Goal: Task Accomplishment & Management: Manage account settings

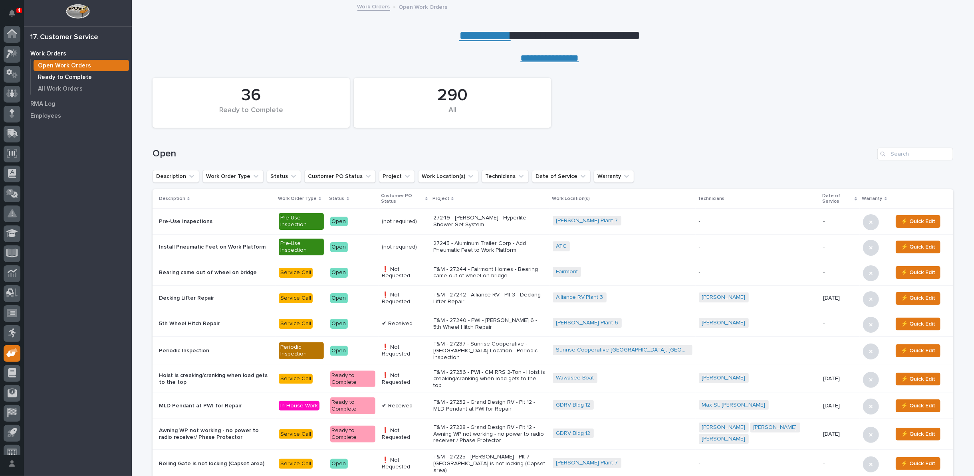
scroll to position [9, 0]
click at [895, 153] on input "Search" at bounding box center [915, 154] width 76 height 13
type input "27182"
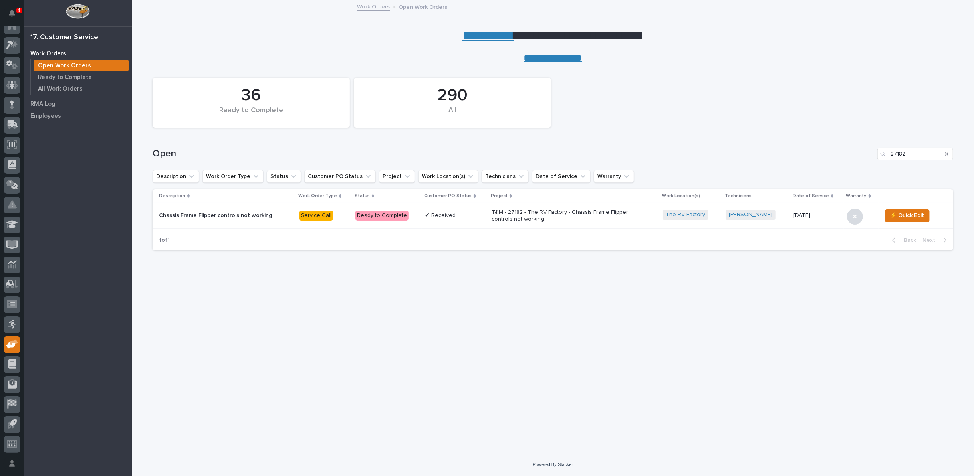
click at [516, 210] on p "T&M - 27182 - The RV Factory - Chassis Frame Flipper controls not working" at bounding box center [562, 216] width 140 height 14
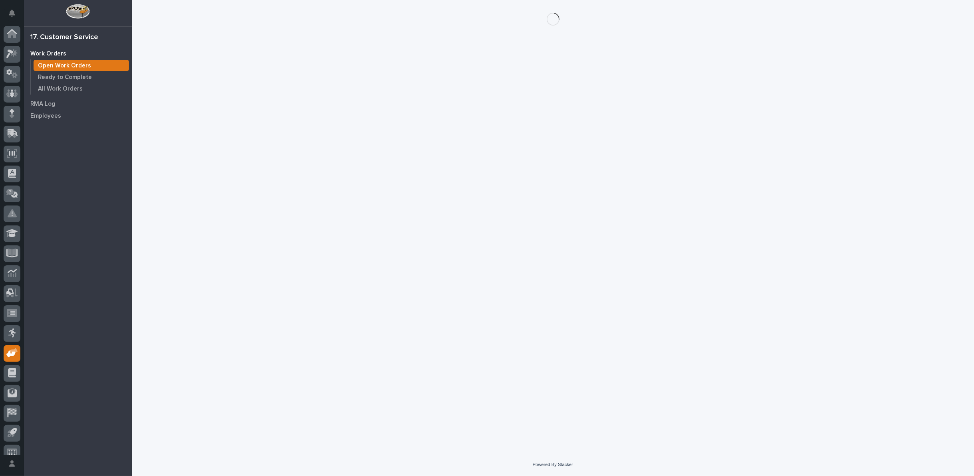
scroll to position [9, 0]
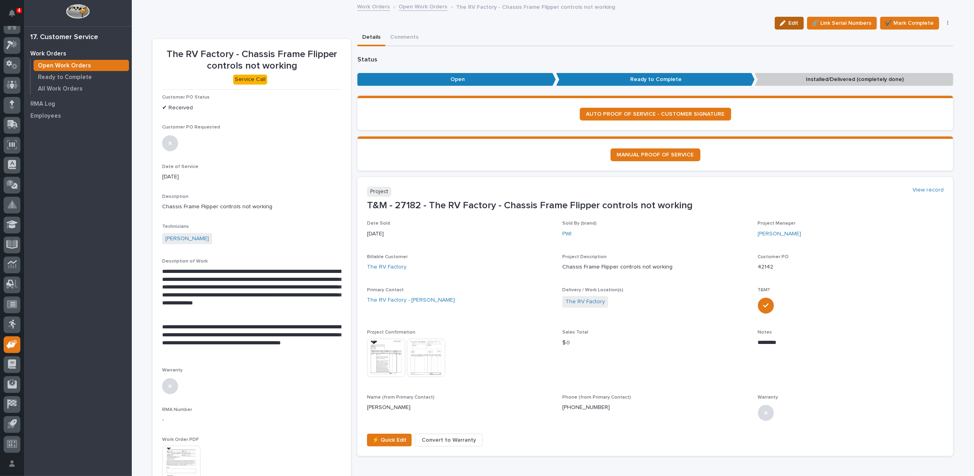
click at [784, 22] on icon "button" at bounding box center [783, 23] width 6 height 6
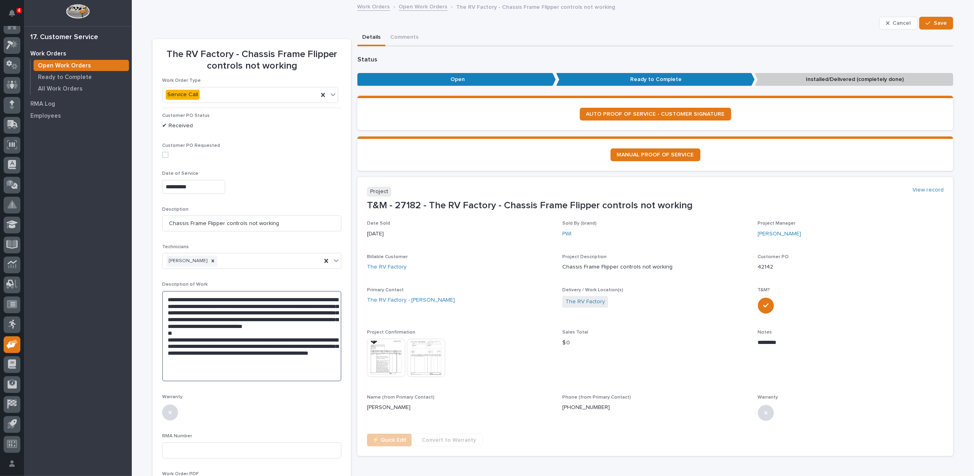
click at [250, 366] on textarea "**********" at bounding box center [251, 336] width 179 height 91
click at [273, 362] on textarea "**********" at bounding box center [251, 336] width 179 height 91
click at [267, 365] on textarea "**********" at bounding box center [251, 336] width 179 height 91
type textarea "**********"
click at [928, 24] on div "button" at bounding box center [930, 23] width 8 height 6
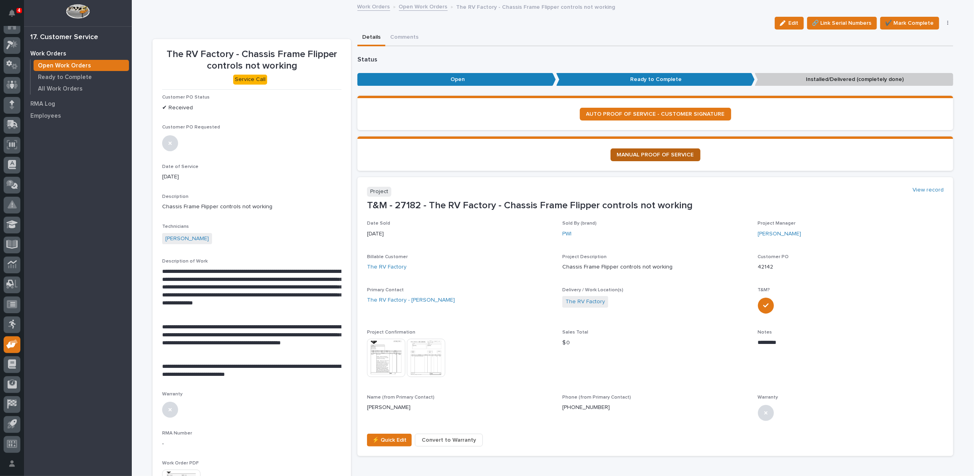
click at [634, 153] on span "MANUAL PROOF OF SERVICE" at bounding box center [655, 155] width 77 height 6
click at [903, 22] on span "✔️ Mark Complete" at bounding box center [909, 23] width 49 height 10
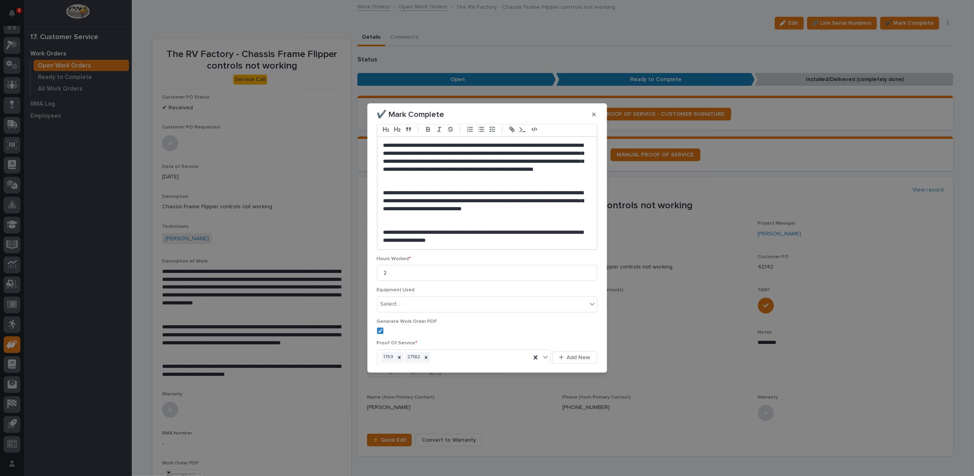
scroll to position [114, 0]
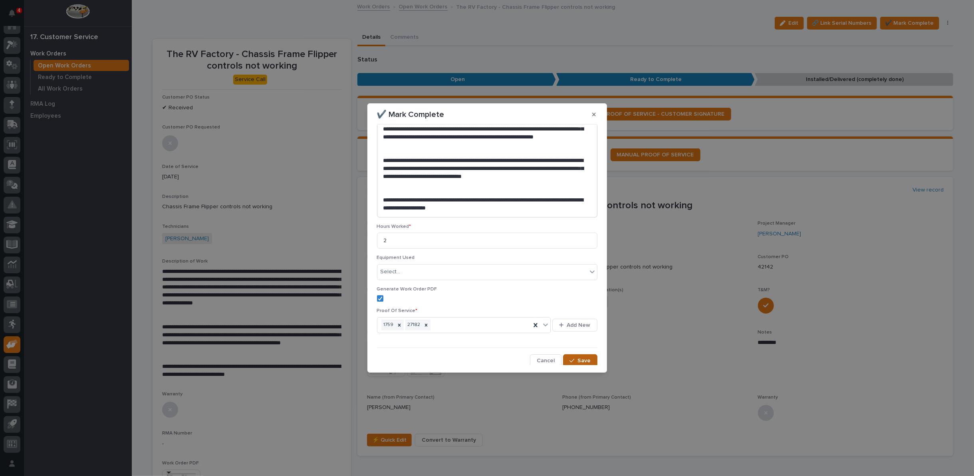
click at [572, 360] on div "button" at bounding box center [573, 361] width 8 height 6
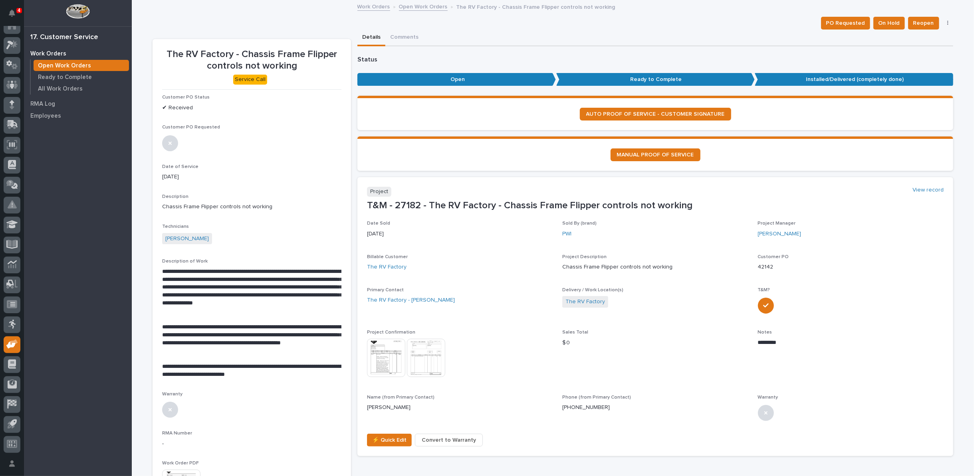
click at [427, 8] on link "Open Work Orders" at bounding box center [423, 6] width 49 height 9
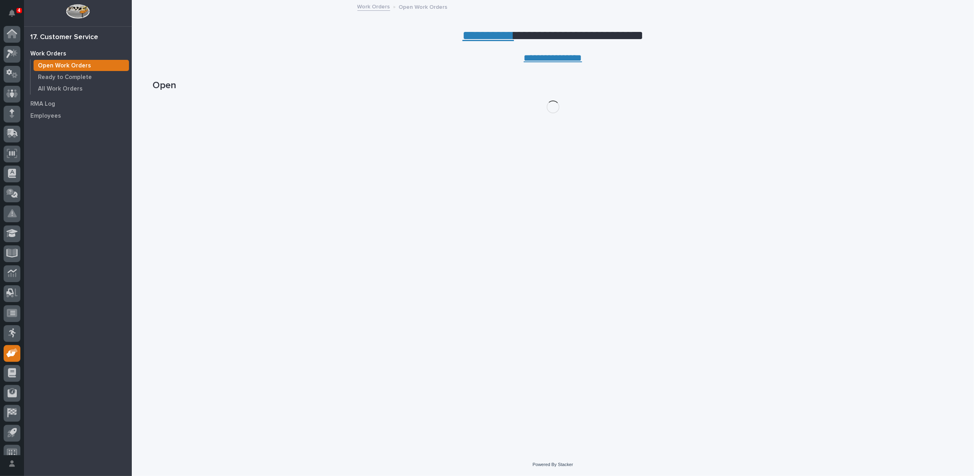
scroll to position [9, 0]
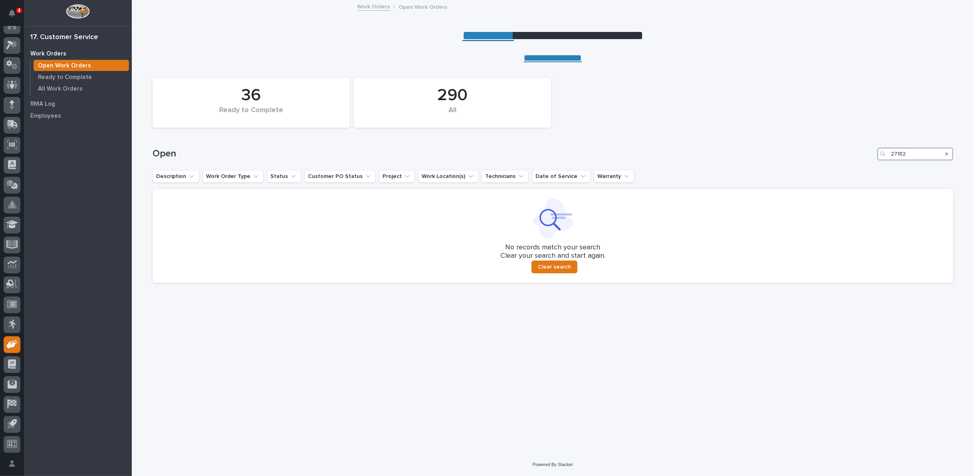
drag, startPoint x: 914, startPoint y: 153, endPoint x: 853, endPoint y: 152, distance: 60.7
click at [861, 158] on div "Open 27182" at bounding box center [553, 154] width 801 height 13
type input "27080"
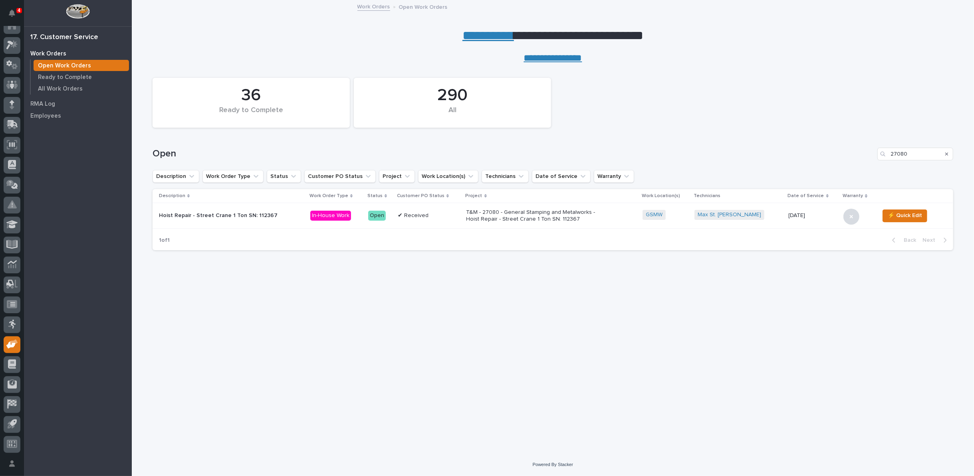
click at [501, 216] on p "T&M - 27080 - General Stamping and Metalworks - Hoist Repair - Street Crane 1 T…" at bounding box center [536, 216] width 140 height 14
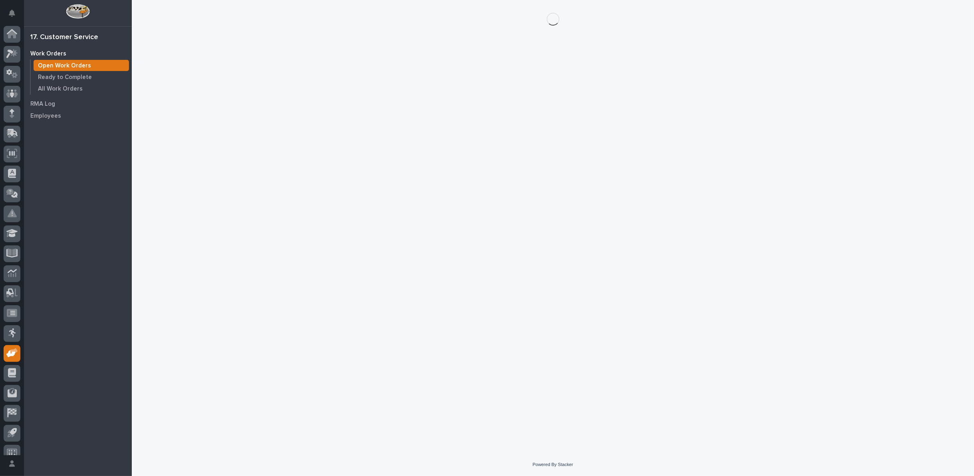
scroll to position [9, 0]
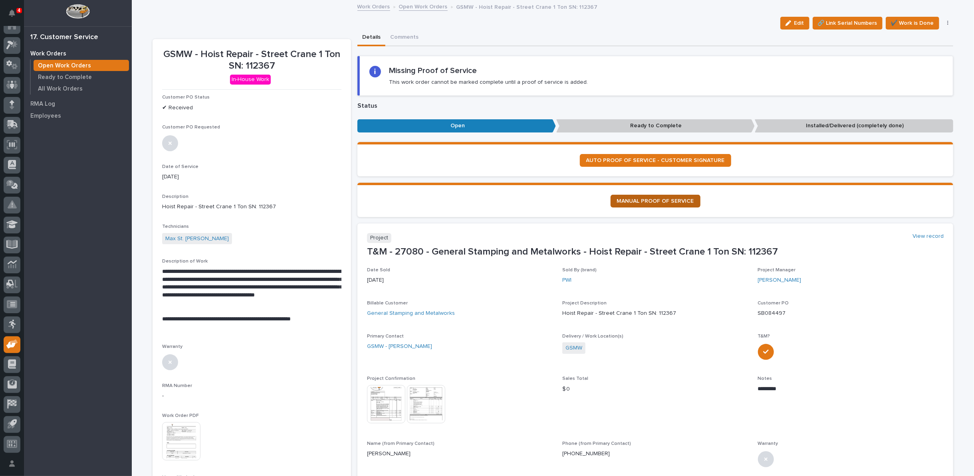
click at [653, 199] on span "MANUAL PROOF OF SERVICE" at bounding box center [655, 201] width 77 height 6
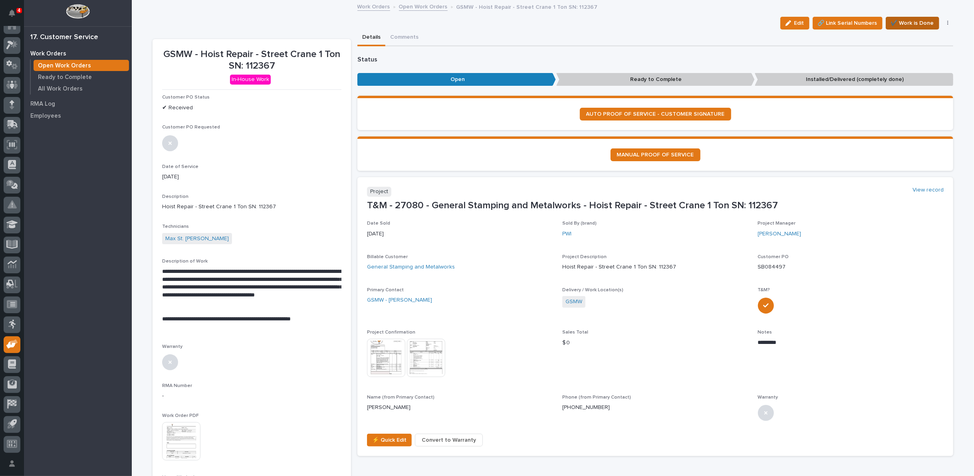
click at [908, 22] on span "✔️ Work is Done" at bounding box center [912, 23] width 43 height 10
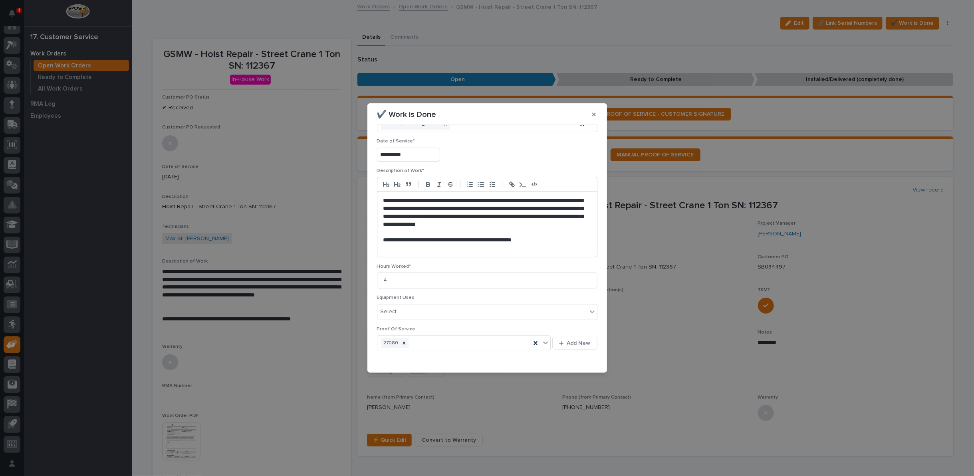
scroll to position [45, 0]
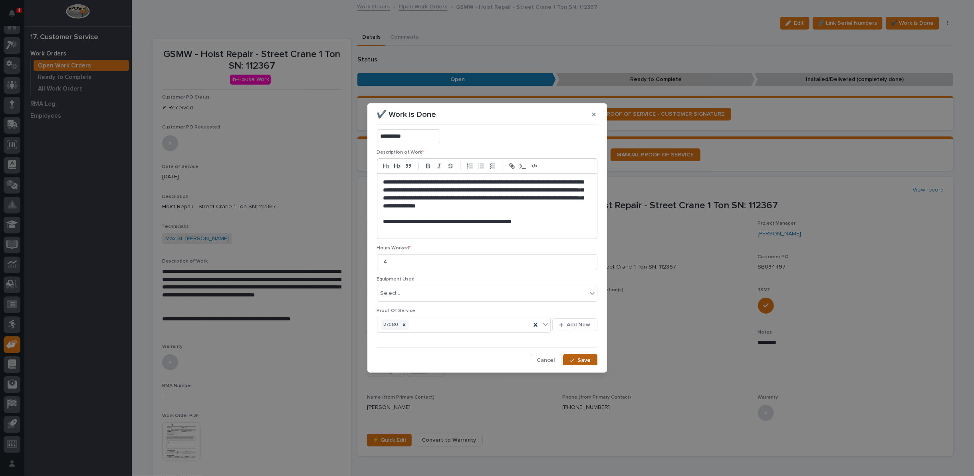
click at [579, 364] on button "Save" at bounding box center [580, 360] width 34 height 13
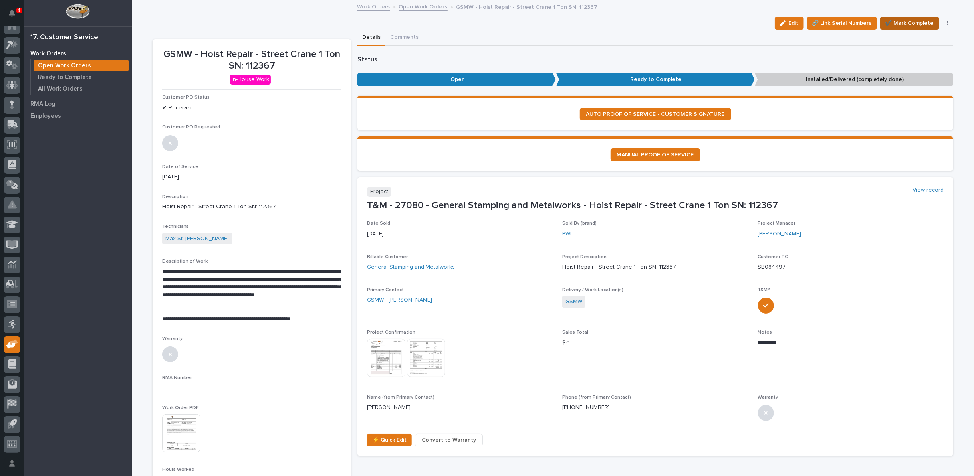
click at [892, 23] on span "✔️ Mark Complete" at bounding box center [909, 23] width 49 height 10
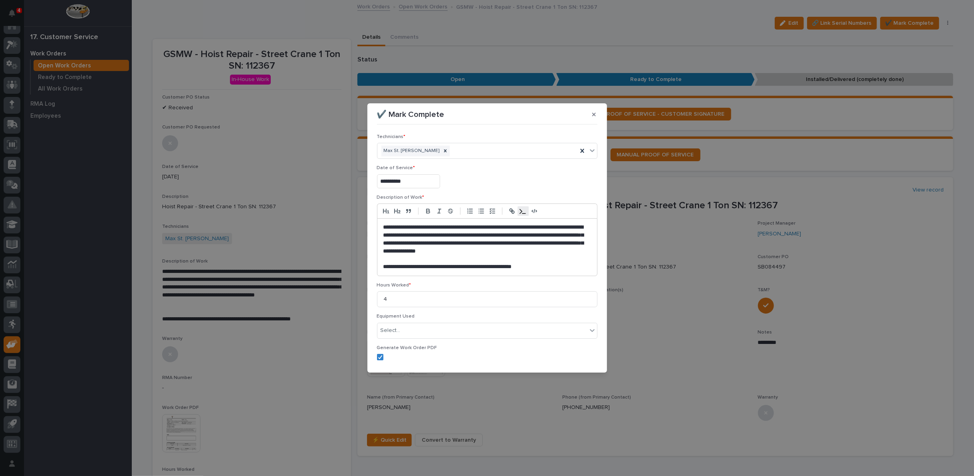
scroll to position [59, 0]
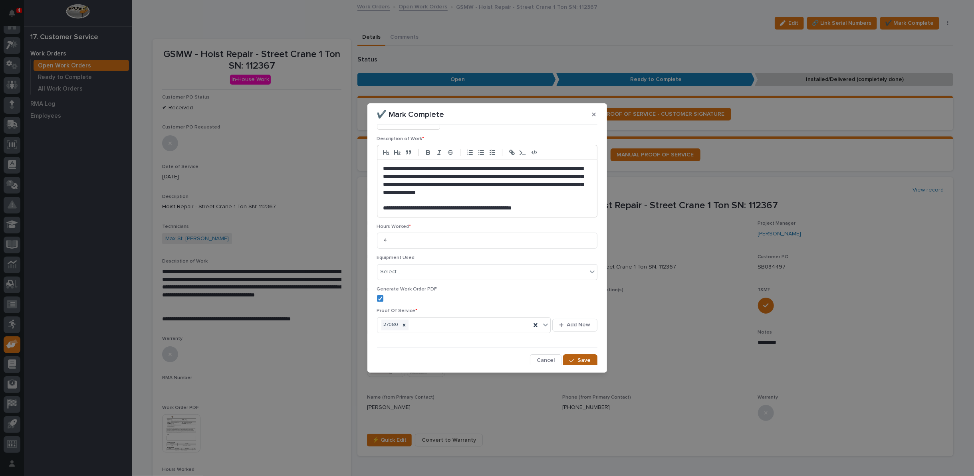
click at [580, 358] on span "Save" at bounding box center [584, 360] width 13 height 7
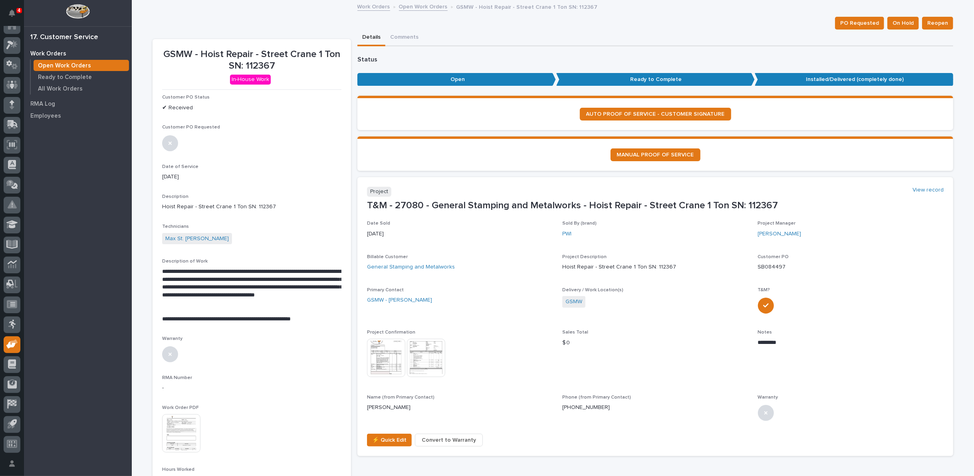
click at [415, 10] on link "Open Work Orders" at bounding box center [423, 6] width 49 height 9
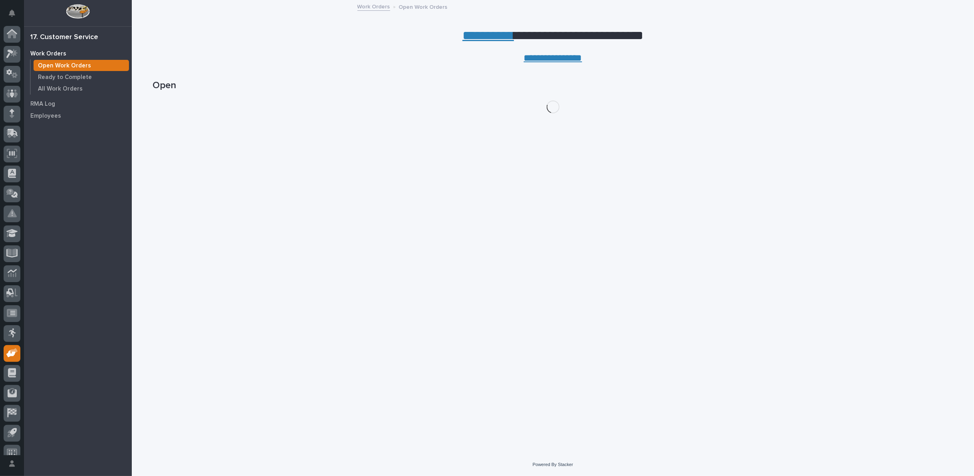
scroll to position [9, 0]
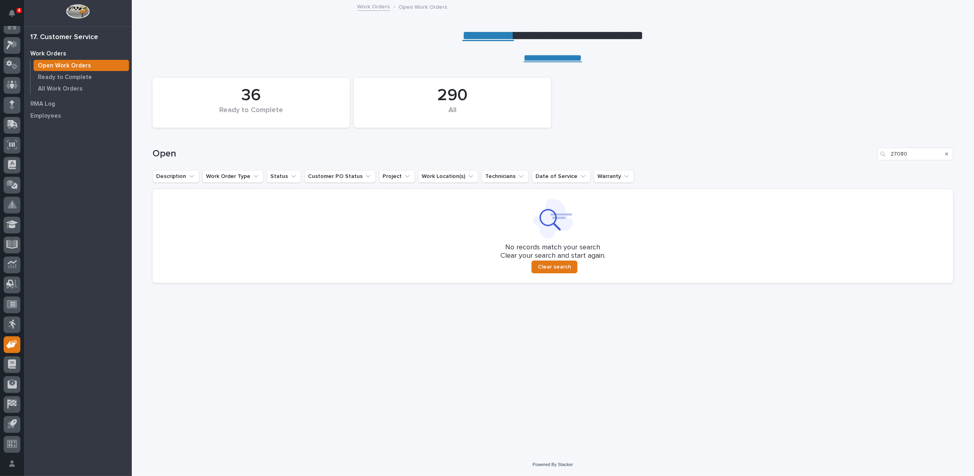
drag, startPoint x: 946, startPoint y: 155, endPoint x: 866, endPoint y: 130, distance: 82.8
click at [946, 155] on icon "Search" at bounding box center [946, 154] width 3 height 5
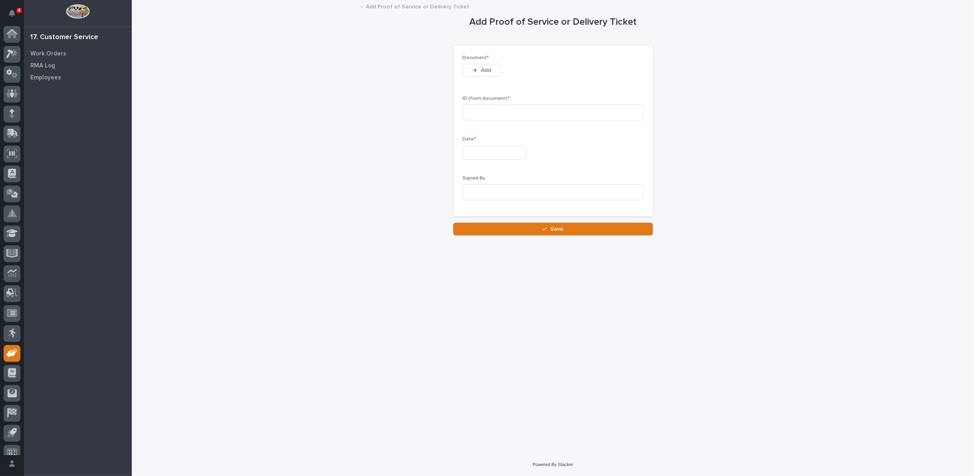
scroll to position [9, 0]
click at [469, 70] on button "Add" at bounding box center [482, 70] width 38 height 13
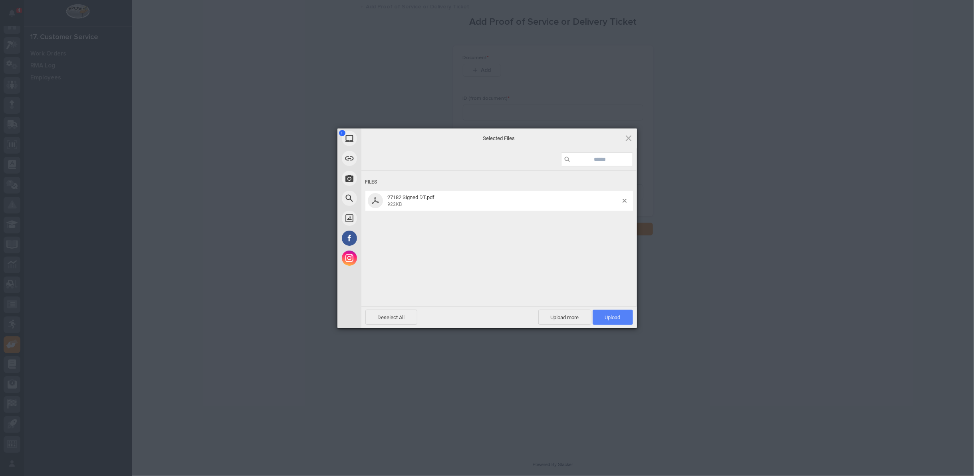
click at [607, 319] on span "Upload 1" at bounding box center [613, 318] width 16 height 6
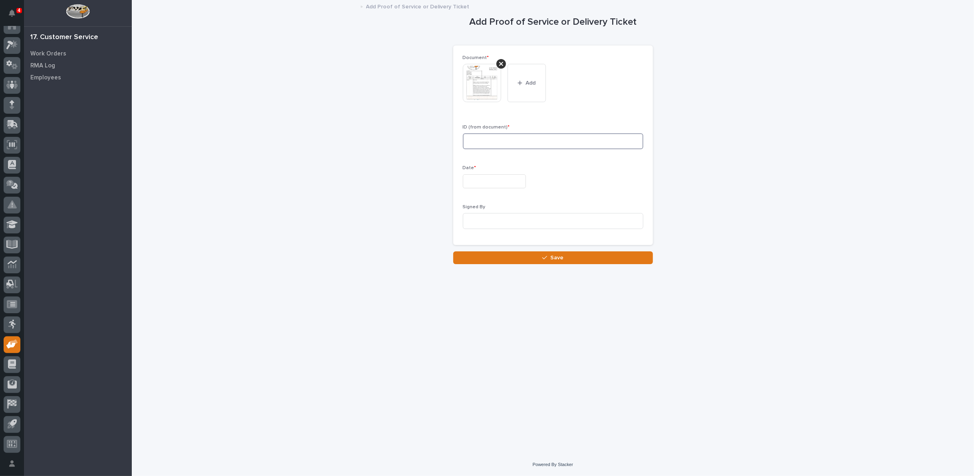
click at [505, 135] on input at bounding box center [553, 141] width 180 height 16
type input "27182"
click at [498, 178] on input "text" at bounding box center [494, 181] width 63 height 14
click at [492, 116] on div "17" at bounding box center [489, 115] width 11 height 11
type input "**********"
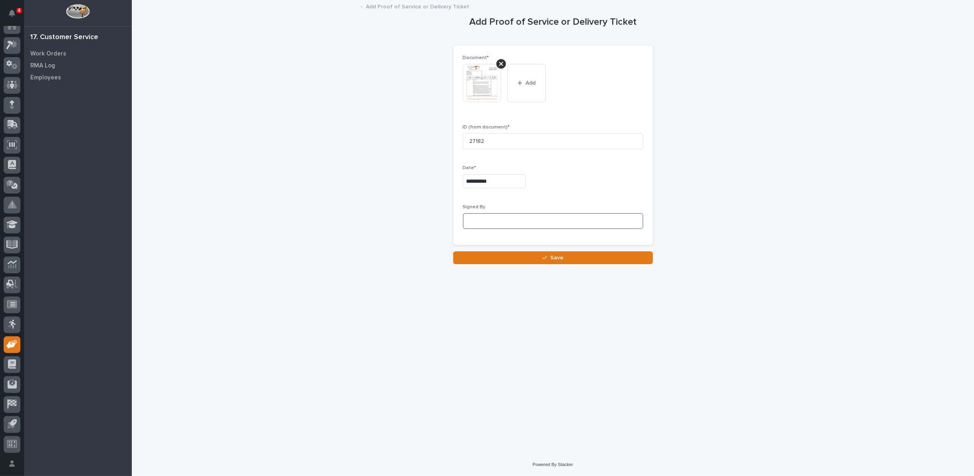
click at [487, 220] on input at bounding box center [553, 221] width 180 height 16
type input "R.B. ???"
click at [523, 260] on button "Save" at bounding box center [553, 258] width 200 height 13
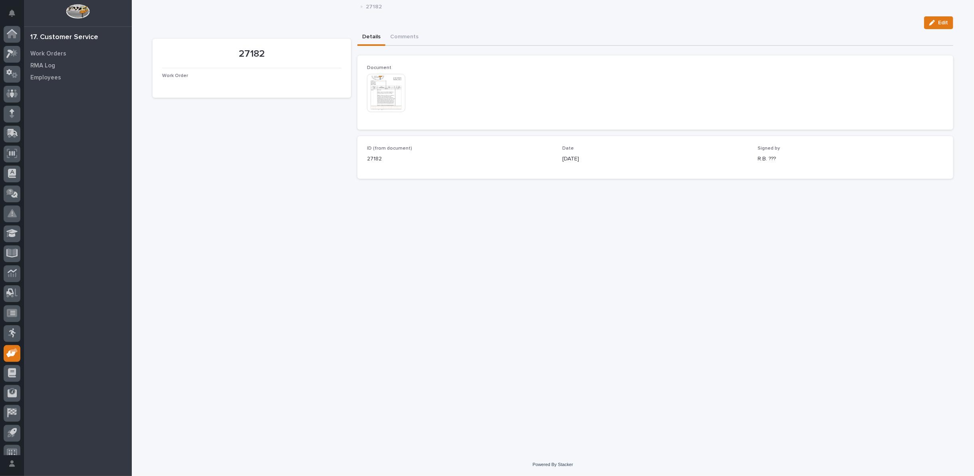
scroll to position [9, 0]
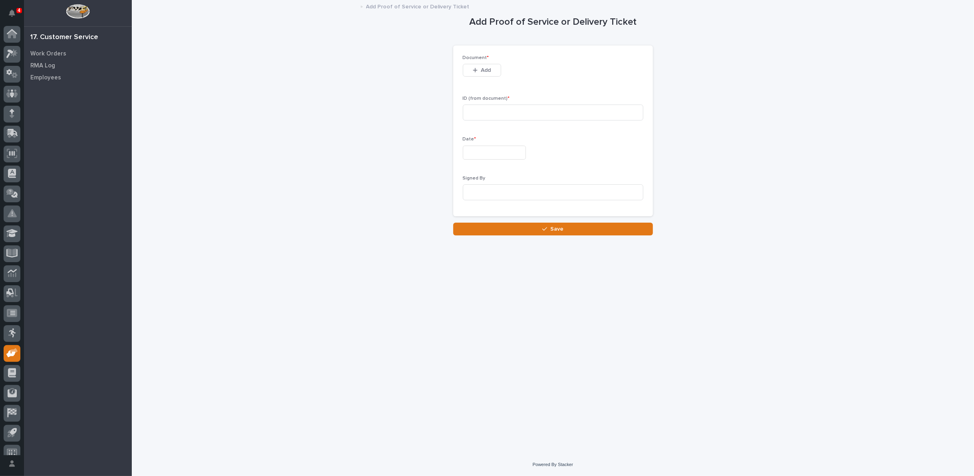
scroll to position [9, 0]
click at [471, 71] on button "Add" at bounding box center [482, 70] width 38 height 13
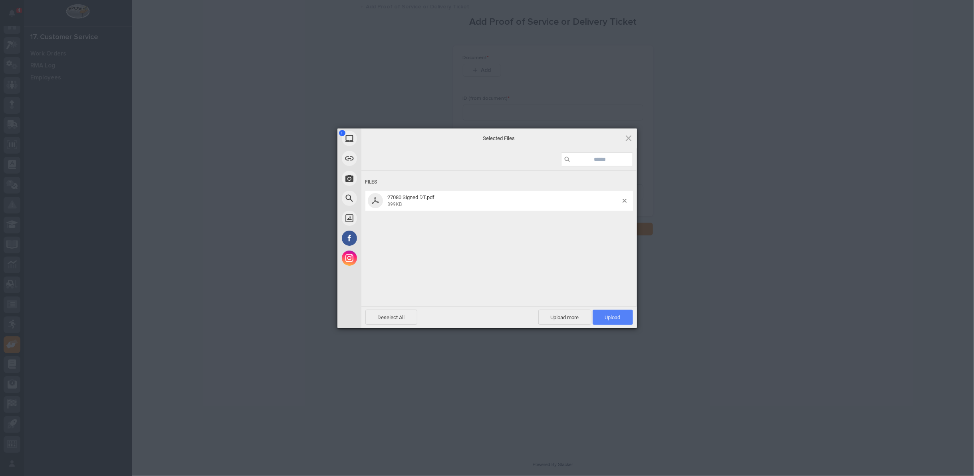
click at [621, 316] on span "Upload 1" at bounding box center [613, 317] width 40 height 15
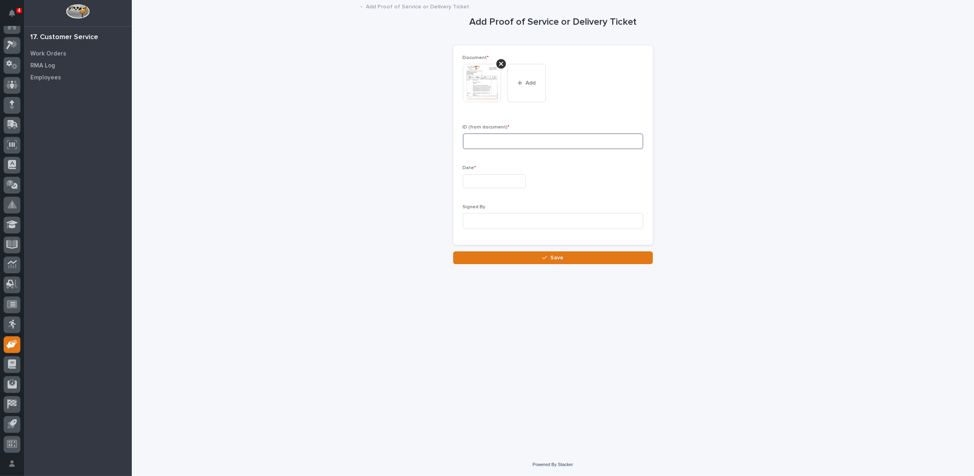
click at [516, 143] on input at bounding box center [553, 141] width 180 height 16
type input "27080"
click at [506, 182] on input "text" at bounding box center [494, 181] width 63 height 14
click at [488, 116] on div "17" at bounding box center [489, 115] width 11 height 11
type input "**********"
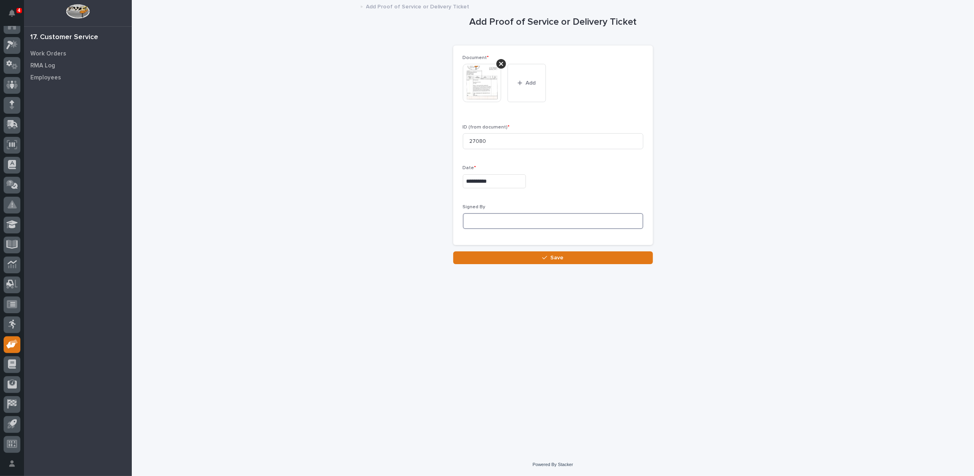
click at [479, 220] on input at bounding box center [553, 221] width 180 height 16
type input "R.W. ???"
drag, startPoint x: 503, startPoint y: 257, endPoint x: 494, endPoint y: 249, distance: 12.2
click at [499, 254] on button "Save" at bounding box center [553, 258] width 200 height 13
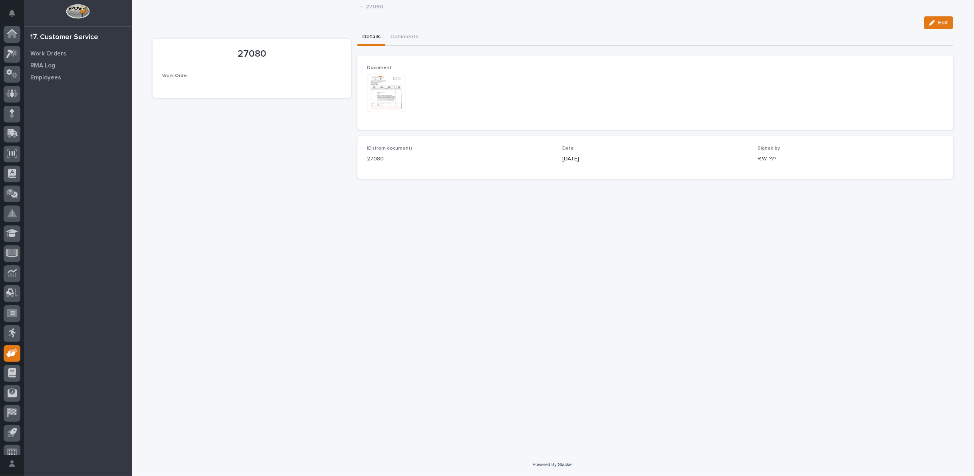
scroll to position [9, 0]
